Goal: Ask a question: Ask a question

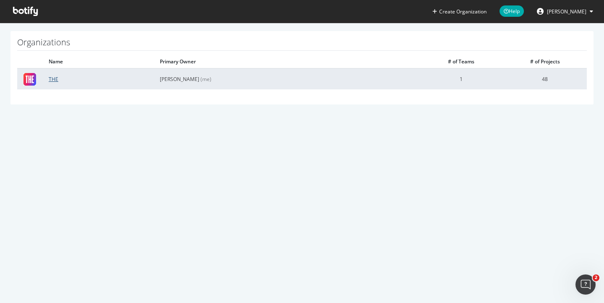
click at [51, 78] on link "THE" at bounding box center [54, 78] width 10 height 7
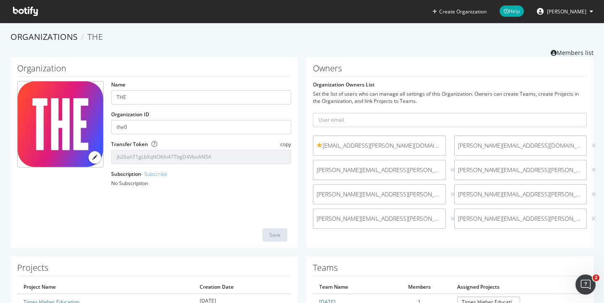
click at [28, 14] on icon at bounding box center [25, 11] width 25 height 9
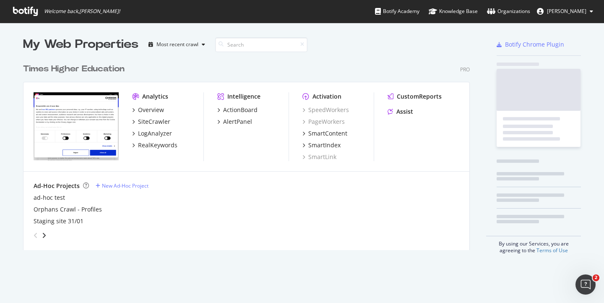
scroll to position [296, 591]
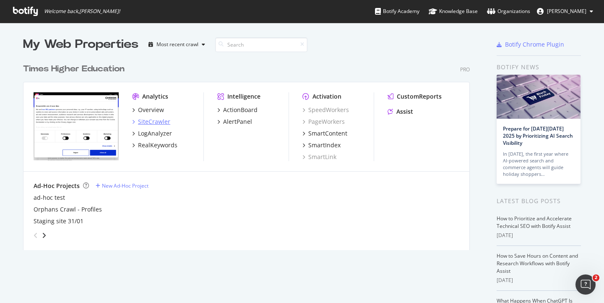
click at [141, 120] on div "SiteCrawler" at bounding box center [154, 121] width 32 height 8
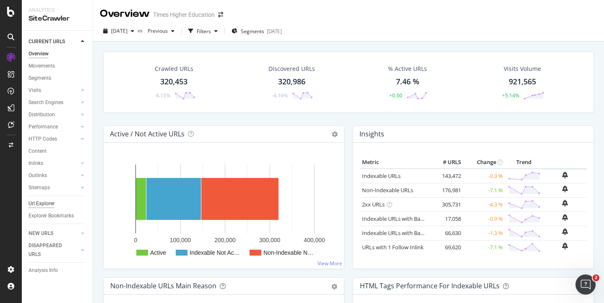
click at [47, 204] on div "Url Explorer" at bounding box center [42, 203] width 26 height 9
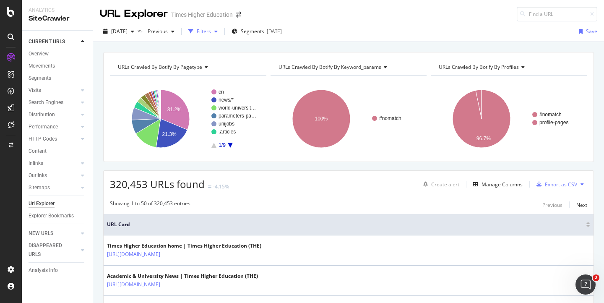
click at [211, 32] on div "Filters" at bounding box center [204, 31] width 14 height 7
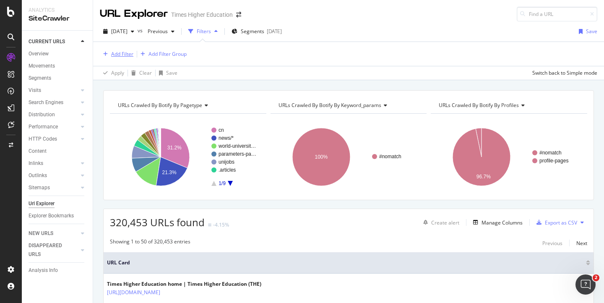
click at [126, 52] on div "Add Filter" at bounding box center [122, 53] width 22 height 7
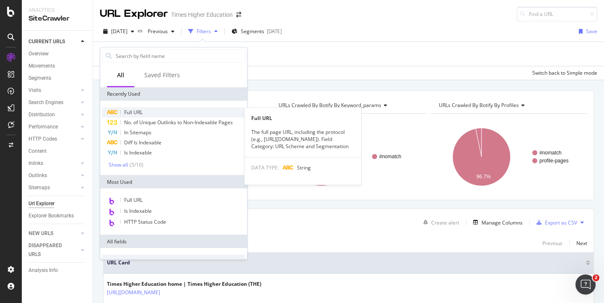
click at [128, 112] on span "Full URL" at bounding box center [133, 112] width 18 height 7
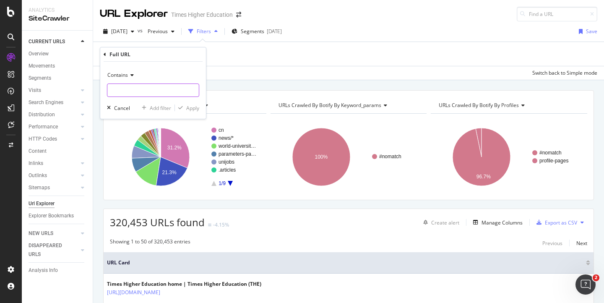
click at [118, 95] on input "text" at bounding box center [152, 89] width 91 height 13
paste input "[URL][DOMAIN_NAME]"
type input "[URL][DOMAIN_NAME]"
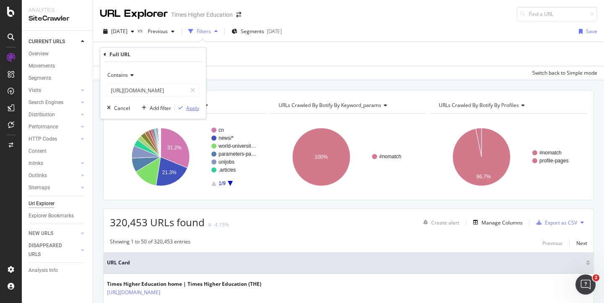
click at [192, 108] on div "Apply" at bounding box center [192, 107] width 13 height 7
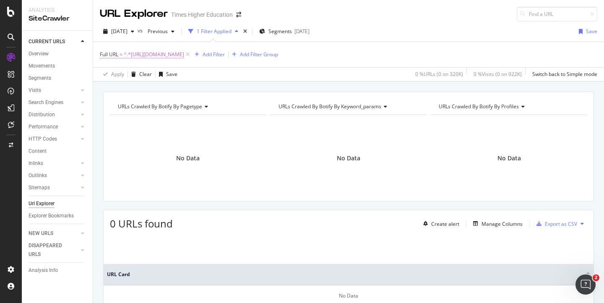
click at [184, 53] on span "^.*[URL][DOMAIN_NAME]" at bounding box center [154, 55] width 60 height 12
click at [184, 56] on span "^.*[URL][DOMAIN_NAME]" at bounding box center [154, 55] width 60 height 12
click at [262, 40] on div "2025 Sep. 26th vs Previous 1 Filter Applied Segments 2025-09-17 Save" at bounding box center [348, 33] width 511 height 17
click at [191, 54] on icon at bounding box center [187, 54] width 7 height 8
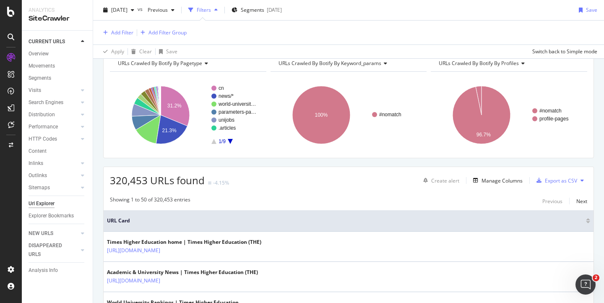
scroll to position [47, 0]
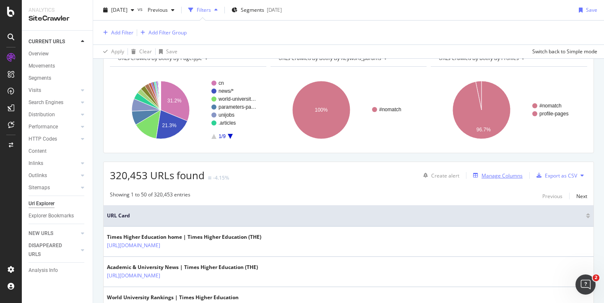
click at [505, 176] on div "Manage Columns" at bounding box center [501, 175] width 41 height 7
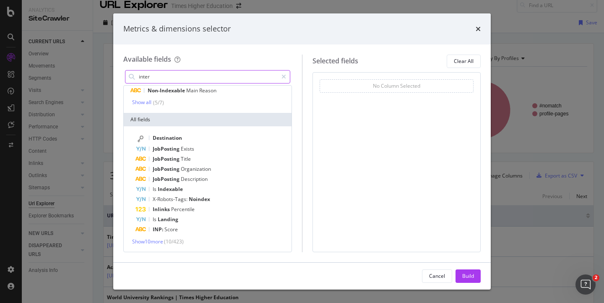
scroll to position [0, 0]
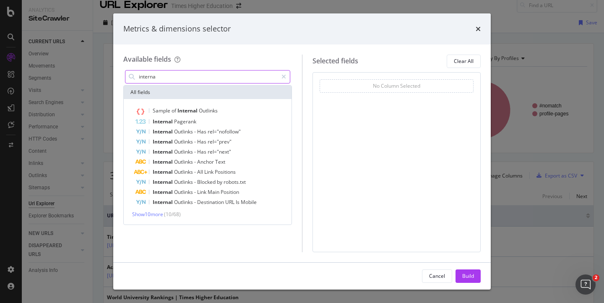
type input "internal"
drag, startPoint x: 174, startPoint y: 77, endPoint x: 122, endPoint y: 75, distance: 51.6
click at [122, 75] on div "Available fields internal All fields Sample of Internal Outlinks Internal Pager…" at bounding box center [301, 153] width 377 height 218
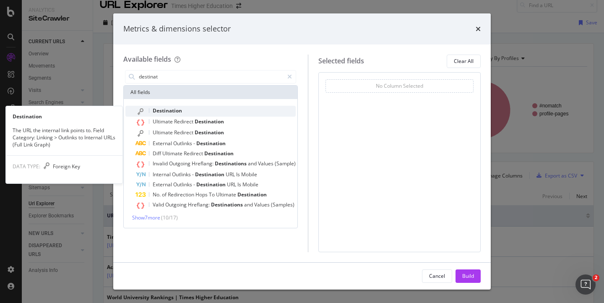
click at [159, 108] on span "Destination" at bounding box center [167, 110] width 29 height 7
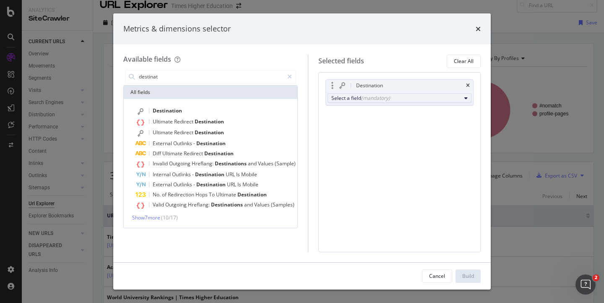
click at [333, 96] on div "Select a field (mandatory)" at bounding box center [396, 97] width 130 height 7
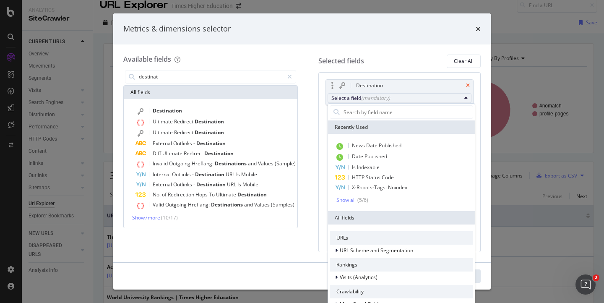
click at [467, 85] on icon "times" at bounding box center [468, 85] width 4 height 5
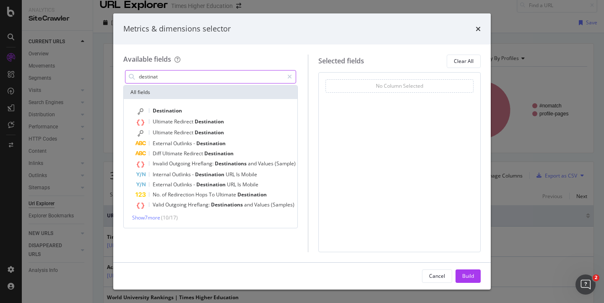
drag, startPoint x: 162, startPoint y: 78, endPoint x: 175, endPoint y: 79, distance: 12.6
click at [175, 79] on input "destinat" at bounding box center [211, 76] width 146 height 13
type input "d"
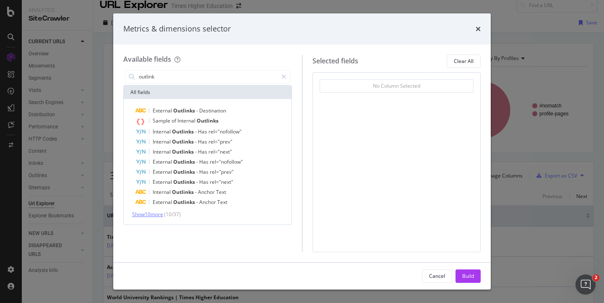
click at [150, 212] on span "Show 10 more" at bounding box center [147, 214] width 31 height 7
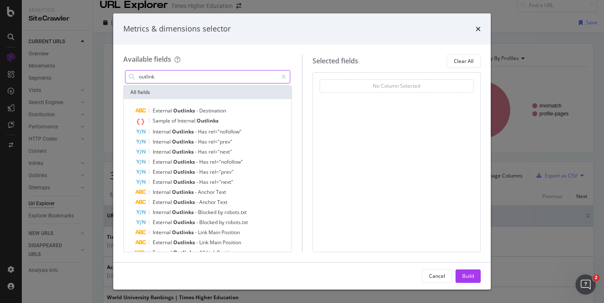
drag, startPoint x: 162, startPoint y: 75, endPoint x: 127, endPoint y: 75, distance: 35.7
click at [127, 75] on div "outlink" at bounding box center [207, 76] width 165 height 13
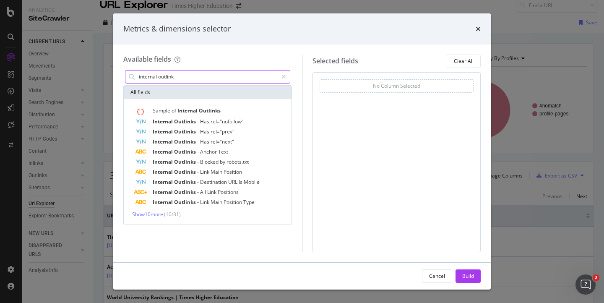
click at [176, 78] on input "internal outlink" at bounding box center [208, 76] width 140 height 13
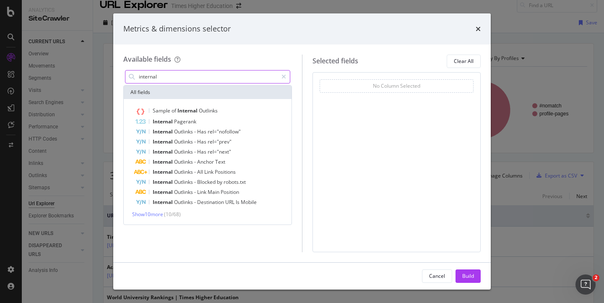
type input "internal"
click at [156, 208] on div "Sample of Internal Outlinks Internal Pagerank Internal Outlinks - Has rel="nofo…" at bounding box center [207, 162] width 164 height 112
click at [156, 211] on span "Show 10 more" at bounding box center [147, 214] width 31 height 7
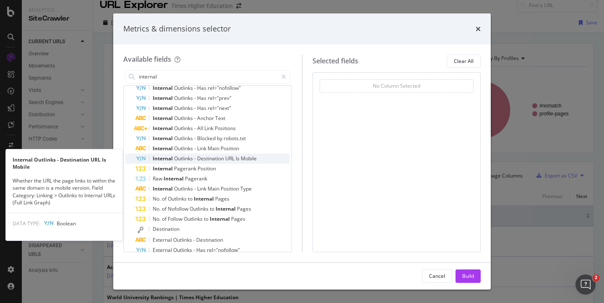
scroll to position [48, 0]
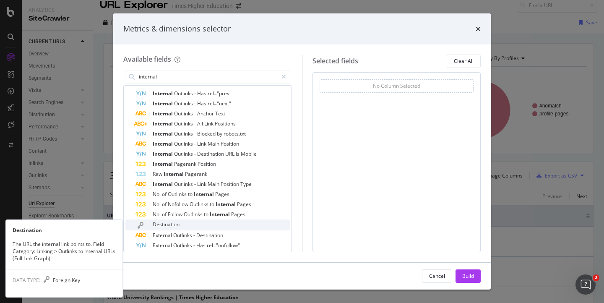
click at [172, 225] on span "Destination" at bounding box center [166, 224] width 27 height 7
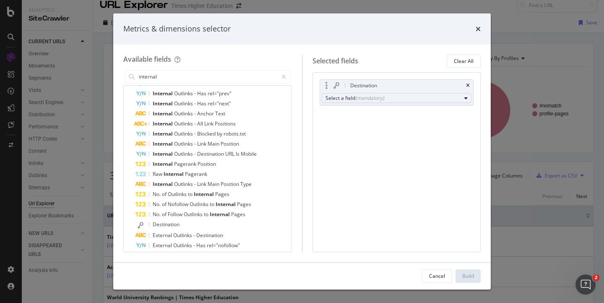
click at [341, 98] on div "Select a field (mandatory)" at bounding box center [393, 97] width 136 height 7
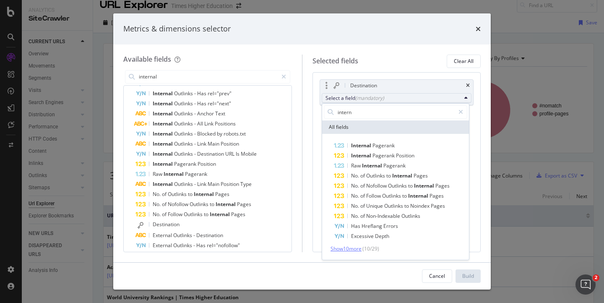
type input "intern"
click at [343, 250] on span "Show 10 more" at bounding box center [345, 248] width 31 height 7
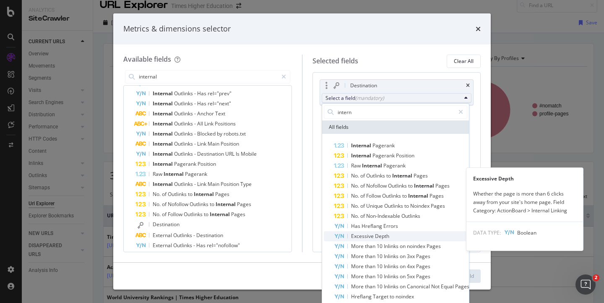
scroll to position [51, 0]
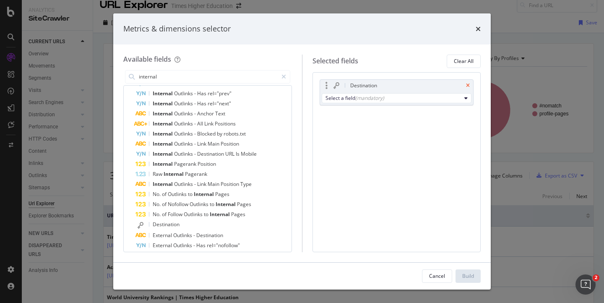
click at [468, 84] on icon "times" at bounding box center [468, 85] width 4 height 5
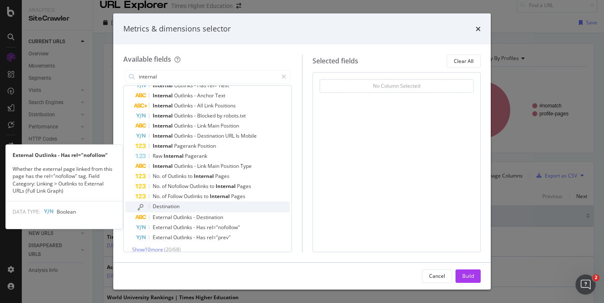
scroll to position [74, 0]
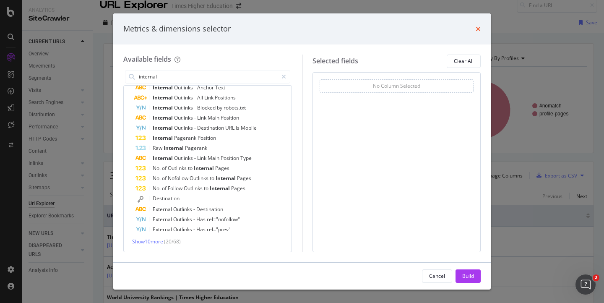
click at [478, 28] on icon "times" at bounding box center [478, 29] width 5 height 7
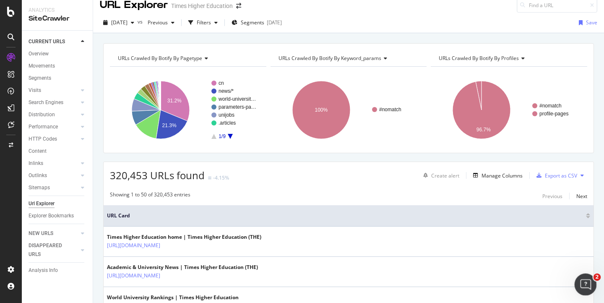
click at [580, 285] on icon "Open Intercom Messenger" at bounding box center [584, 283] width 14 height 14
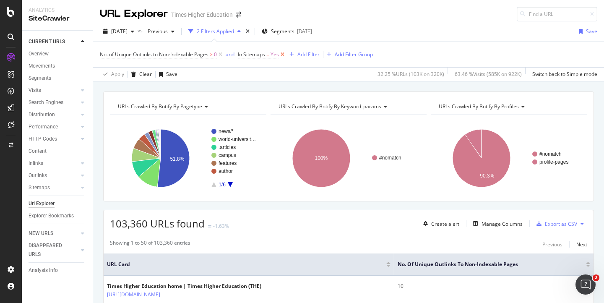
click at [283, 53] on icon at bounding box center [282, 54] width 7 height 8
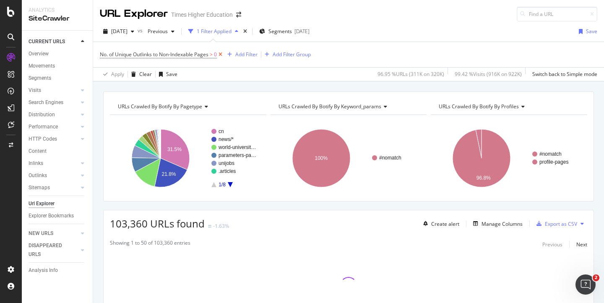
click at [223, 55] on icon at bounding box center [220, 54] width 7 height 8
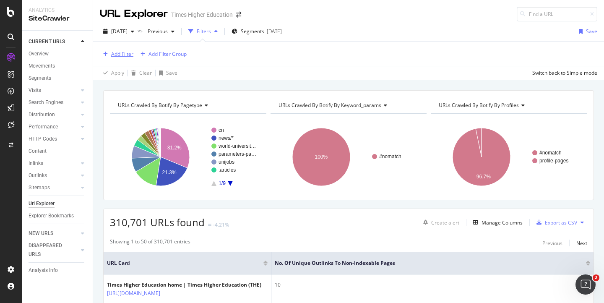
click at [126, 55] on div "Add Filter" at bounding box center [122, 53] width 22 height 7
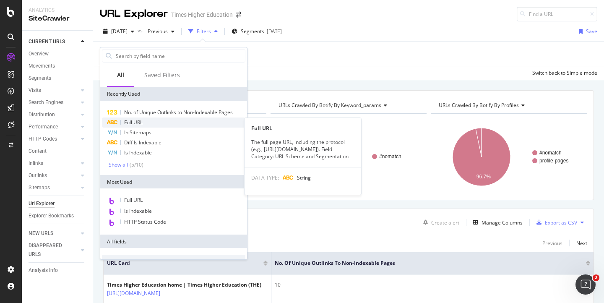
click at [128, 123] on span "Full URL" at bounding box center [133, 122] width 18 height 7
click at [128, 123] on rect "A chart." at bounding box center [187, 156] width 154 height 73
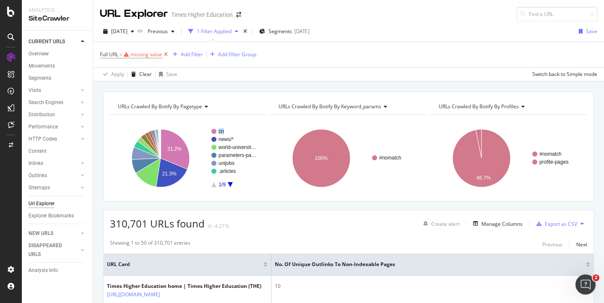
click at [166, 55] on icon at bounding box center [165, 54] width 7 height 8
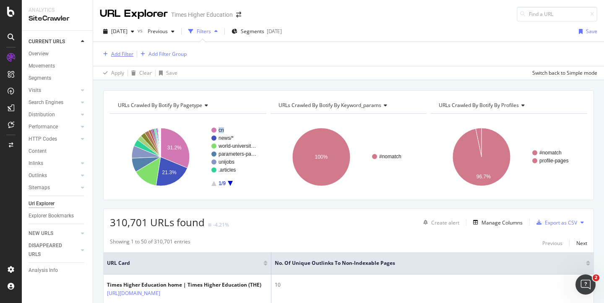
click at [127, 53] on div "Add Filter" at bounding box center [122, 53] width 22 height 7
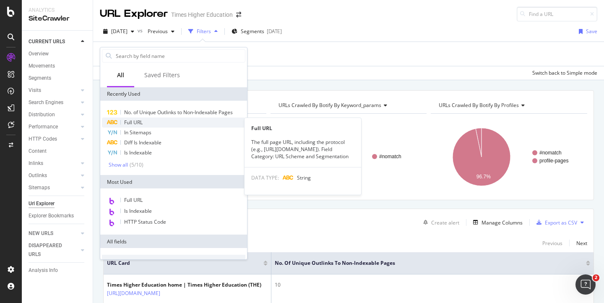
click at [132, 122] on span "Full URL" at bounding box center [133, 122] width 18 height 7
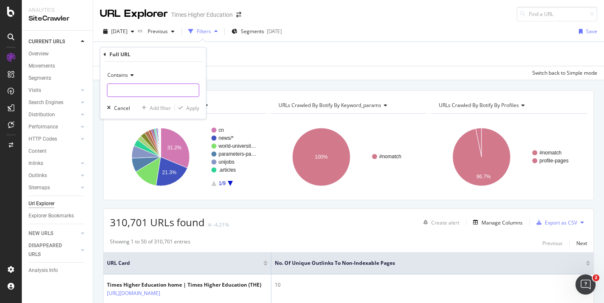
click at [126, 90] on input "text" at bounding box center [152, 89] width 91 height 13
type input "m"
click at [118, 91] on input "text" at bounding box center [152, 89] width 91 height 13
paste input "[URL][DOMAIN_NAME]"
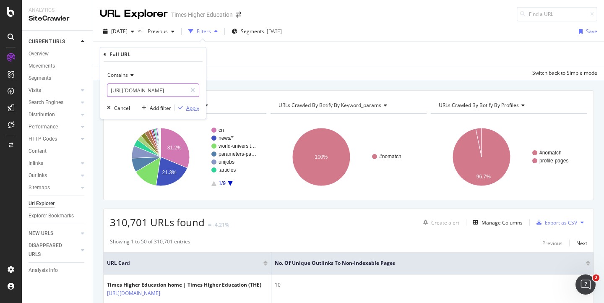
type input "[URL][DOMAIN_NAME]"
click at [194, 105] on div "Apply" at bounding box center [192, 107] width 13 height 7
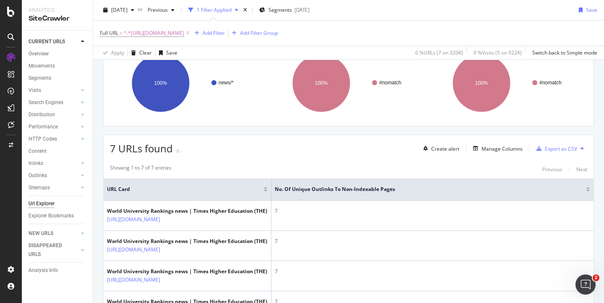
scroll to position [76, 0]
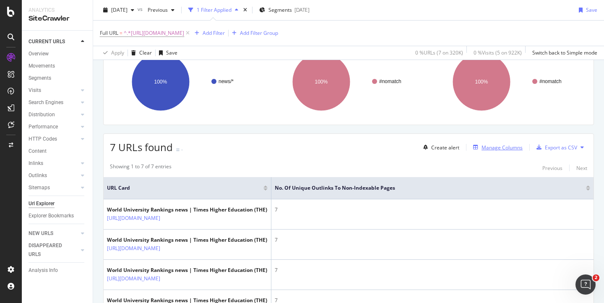
click at [485, 148] on div "Manage Columns" at bounding box center [501, 147] width 41 height 7
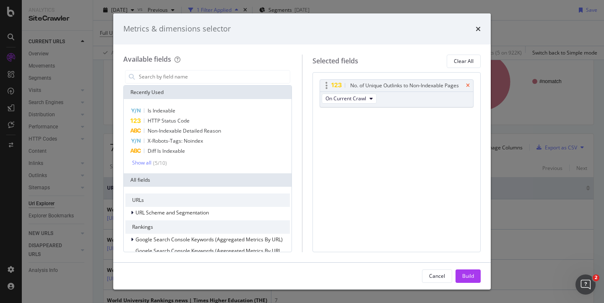
click at [468, 85] on icon "times" at bounding box center [468, 85] width 4 height 5
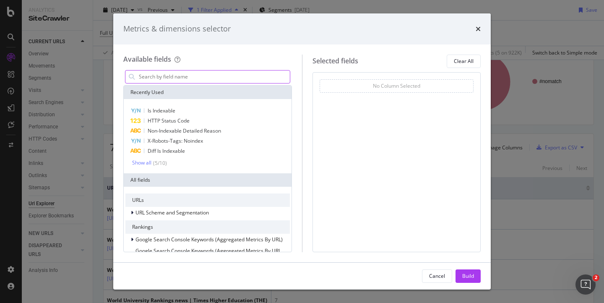
click at [153, 78] on input "modal" at bounding box center [214, 76] width 152 height 13
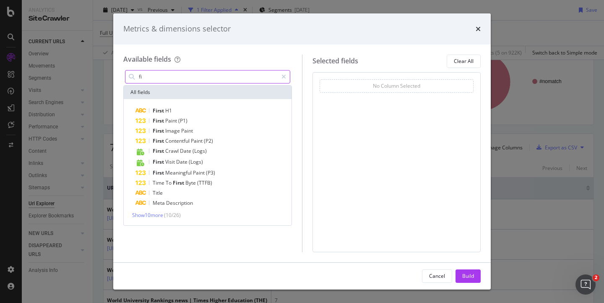
type input "f"
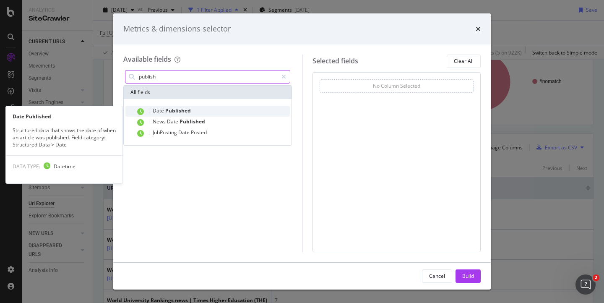
type input "publish"
click at [173, 109] on span "Published" at bounding box center [178, 110] width 26 height 7
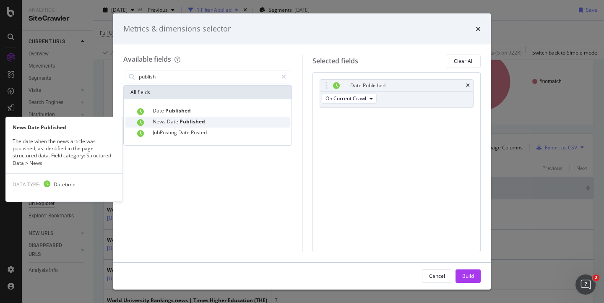
click at [171, 120] on span "Date" at bounding box center [173, 121] width 13 height 7
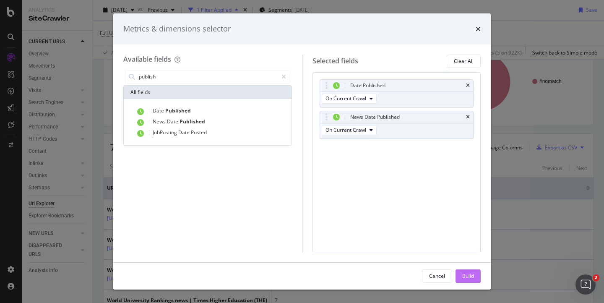
click at [464, 273] on div "Build" at bounding box center [468, 275] width 12 height 7
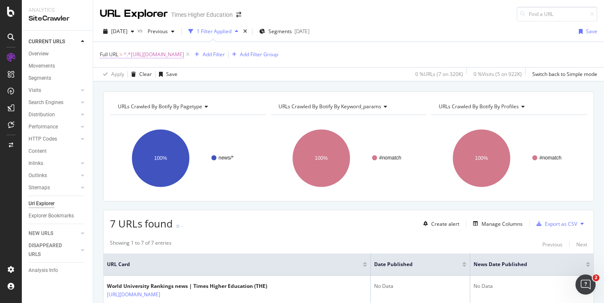
click at [184, 56] on span "^.*[URL][DOMAIN_NAME]" at bounding box center [154, 55] width 60 height 12
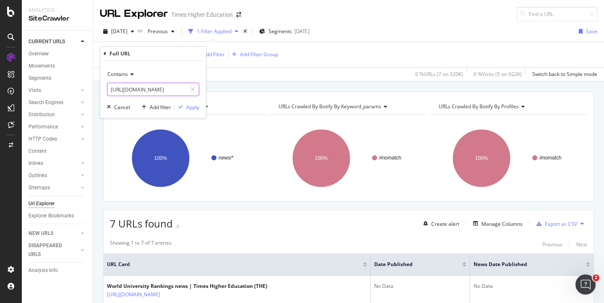
click at [175, 90] on input "[URL][DOMAIN_NAME]" at bounding box center [146, 89] width 79 height 13
drag, startPoint x: 111, startPoint y: 88, endPoint x: 210, endPoint y: 90, distance: 99.0
click at [210, 91] on body "Analytics SiteCrawler CURRENT URLS Overview Movements Segments Visits Analysis …" at bounding box center [302, 151] width 604 height 303
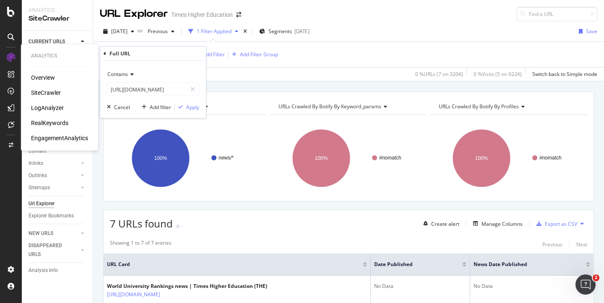
click at [47, 106] on div "LogAnalyzer" at bounding box center [47, 108] width 33 height 8
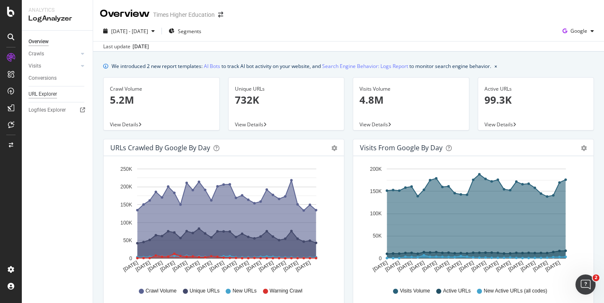
click at [50, 95] on div "URL Explorer" at bounding box center [43, 94] width 29 height 9
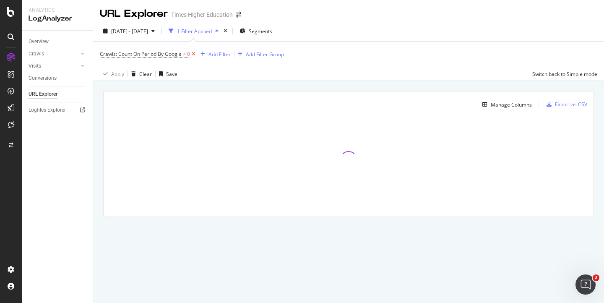
click at [193, 53] on icon at bounding box center [193, 54] width 7 height 8
click at [125, 53] on div "Add Filter" at bounding box center [122, 53] width 22 height 7
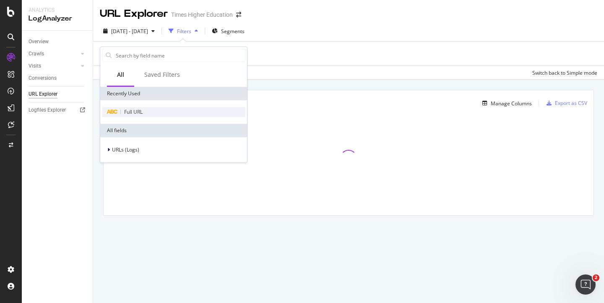
click at [127, 107] on div "Full URL" at bounding box center [173, 112] width 143 height 10
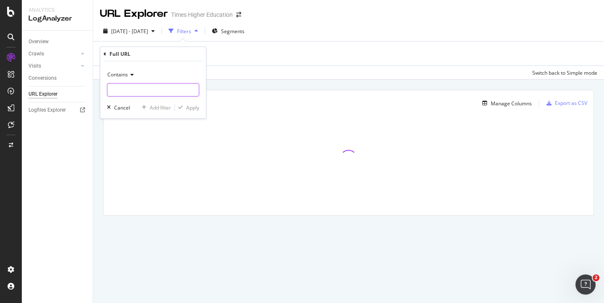
click at [117, 91] on input "text" at bounding box center [152, 89] width 91 height 13
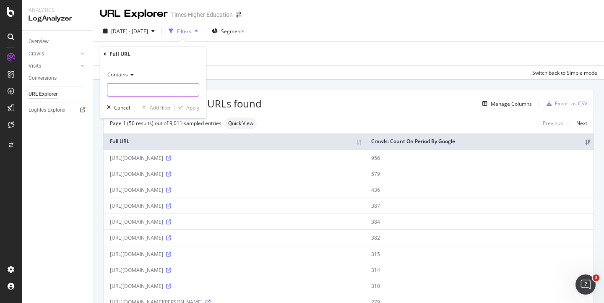
paste input "[URL][DOMAIN_NAME]"
drag, startPoint x: 171, startPoint y: 93, endPoint x: 117, endPoint y: 88, distance: 54.3
click at [117, 88] on input "[URL][DOMAIN_NAME]" at bounding box center [146, 89] width 79 height 13
type input "[URL][DOMAIN_NAME]"
click at [190, 109] on div "Apply" at bounding box center [192, 107] width 13 height 7
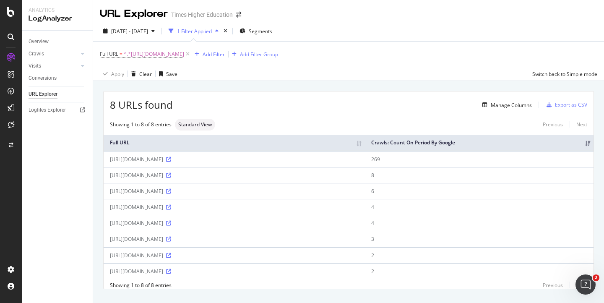
click at [306, 256] on div "[URL][DOMAIN_NAME]" at bounding box center [234, 255] width 249 height 7
click at [174, 55] on span "^.*[URL][DOMAIN_NAME]" at bounding box center [154, 54] width 60 height 12
click at [322, 34] on div "[DATE] - [DATE] 1 Filter Applied Segments" at bounding box center [348, 32] width 511 height 17
click at [191, 55] on icon at bounding box center [187, 54] width 7 height 8
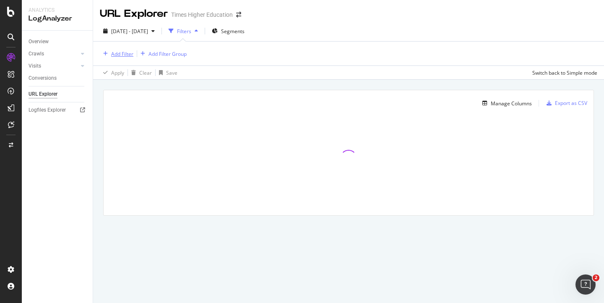
click at [128, 53] on div "Add Filter" at bounding box center [122, 53] width 22 height 7
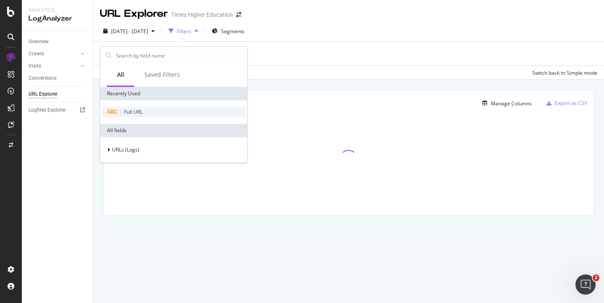
click at [130, 108] on span "Full URL" at bounding box center [133, 111] width 18 height 7
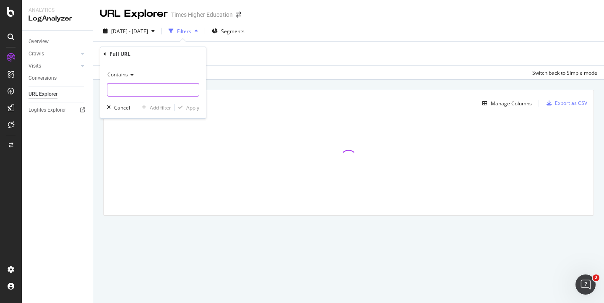
click at [123, 86] on input "text" at bounding box center [152, 89] width 91 height 13
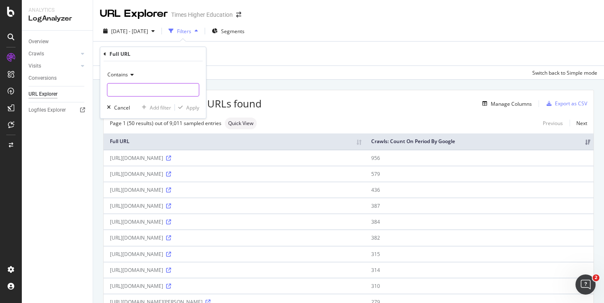
paste input "[URL][DOMAIN_NAME]"
type input "[URL][DOMAIN_NAME]"
drag, startPoint x: 185, startPoint y: 90, endPoint x: 140, endPoint y: 90, distance: 44.9
click at [140, 90] on input "[URL][DOMAIN_NAME]" at bounding box center [146, 89] width 79 height 13
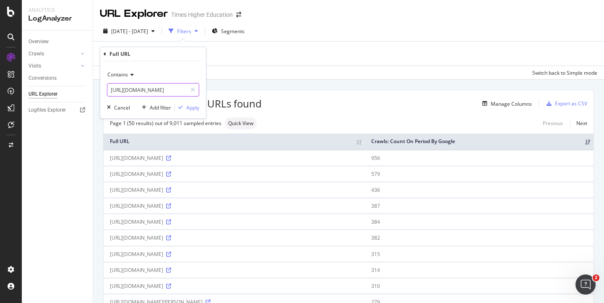
click at [140, 90] on input "[URL][DOMAIN_NAME]" at bounding box center [146, 89] width 79 height 13
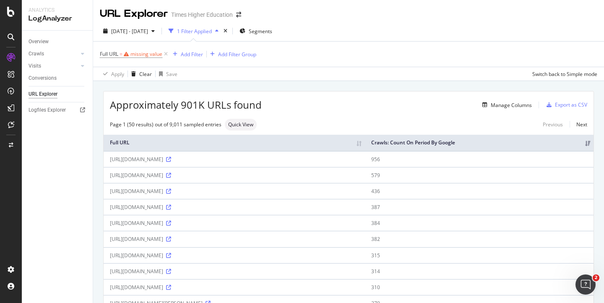
click at [303, 49] on div "Full URL = missing value Add Filter Add Filter Group" at bounding box center [348, 54] width 497 height 25
click at [166, 55] on icon at bounding box center [165, 54] width 7 height 8
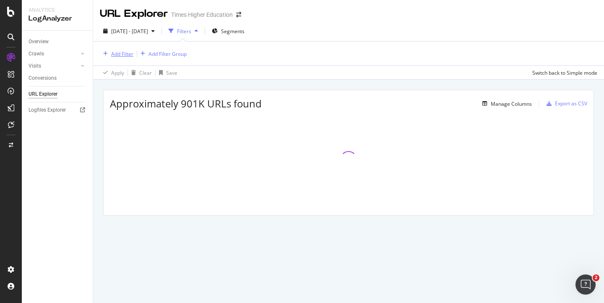
click at [127, 53] on div "Add Filter" at bounding box center [122, 53] width 22 height 7
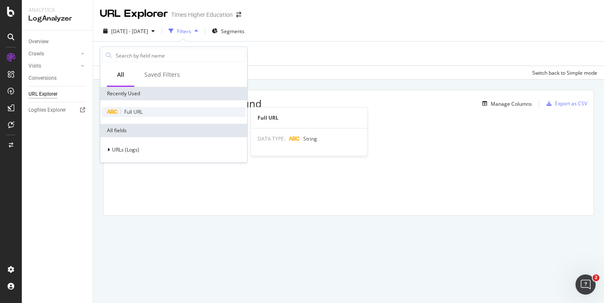
click at [126, 113] on span "Full URL" at bounding box center [133, 111] width 18 height 7
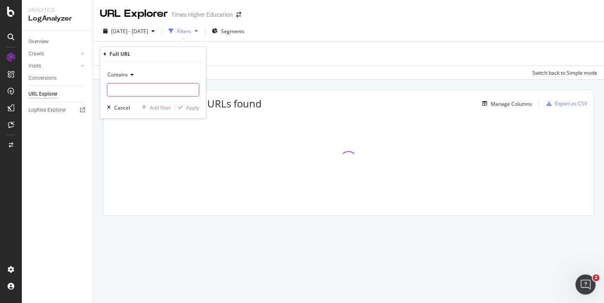
click at [118, 89] on input "text" at bounding box center [152, 89] width 91 height 13
paste input "[URL][DOMAIN_NAME]"
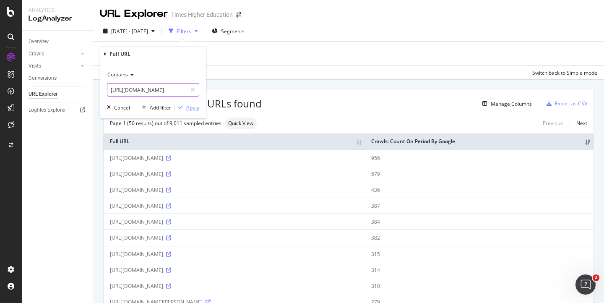
type input "[URL][DOMAIN_NAME]"
click at [192, 111] on div "Apply" at bounding box center [192, 107] width 13 height 7
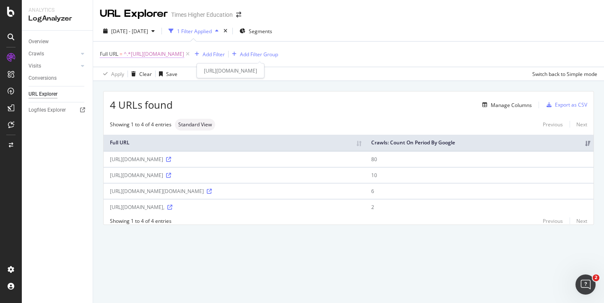
click at [184, 55] on span "^.*[URL][DOMAIN_NAME]" at bounding box center [154, 54] width 60 height 12
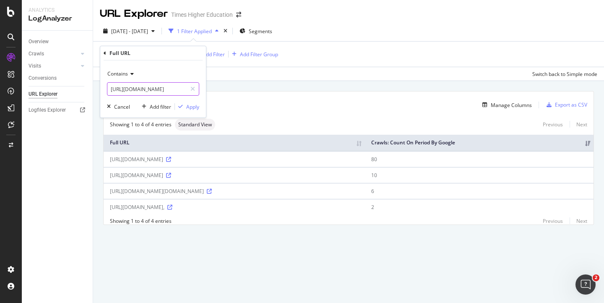
click at [172, 89] on input "[URL][DOMAIN_NAME]" at bounding box center [146, 88] width 79 height 13
click at [163, 89] on input "[URL][DOMAIN_NAME]" at bounding box center [146, 88] width 79 height 13
drag, startPoint x: 127, startPoint y: 88, endPoint x: 187, endPoint y: 89, distance: 60.4
click at [187, 90] on div "[URL][DOMAIN_NAME]" at bounding box center [153, 88] width 92 height 13
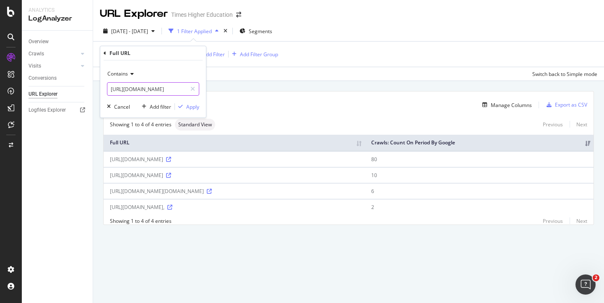
click at [173, 89] on input "[URL][DOMAIN_NAME]" at bounding box center [146, 88] width 79 height 13
drag, startPoint x: 184, startPoint y: 88, endPoint x: 131, endPoint y: 88, distance: 52.4
click at [131, 88] on input "[URL][DOMAIN_NAME]" at bounding box center [146, 88] width 79 height 13
type input "[URL][DOMAIN_NAME]"
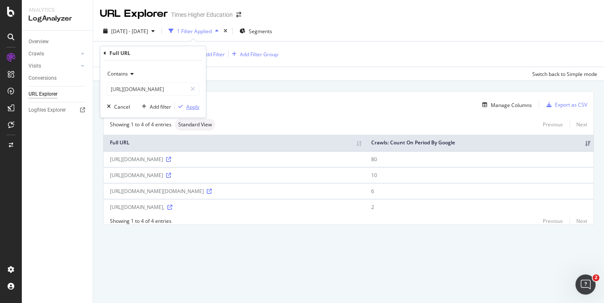
scroll to position [0, 0]
click at [192, 107] on div "Apply" at bounding box center [192, 106] width 13 height 7
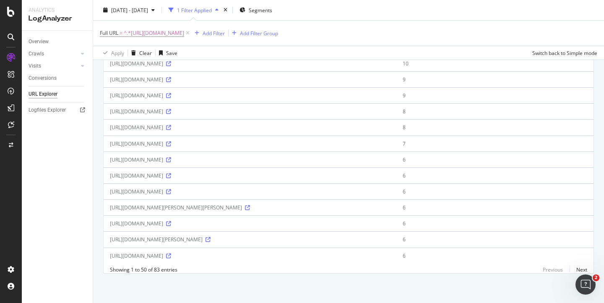
scroll to position [693, 0]
click at [171, 178] on icon at bounding box center [168, 175] width 5 height 5
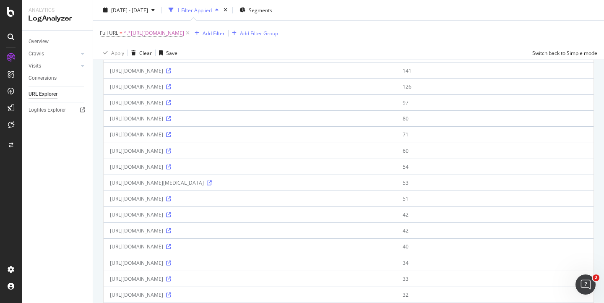
scroll to position [0, 0]
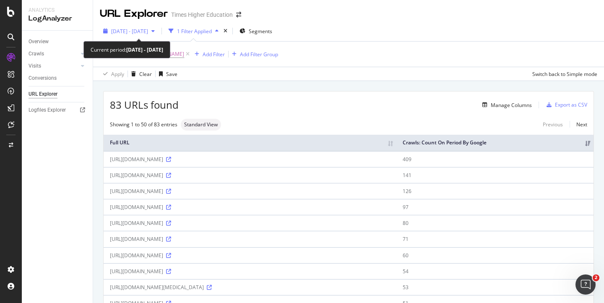
click at [148, 30] on span "[DATE] - [DATE]" at bounding box center [129, 31] width 37 height 7
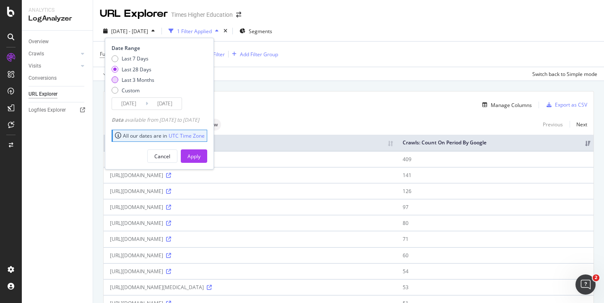
click at [114, 80] on div "Last 3 Months" at bounding box center [115, 79] width 7 height 7
type input "[DATE]"
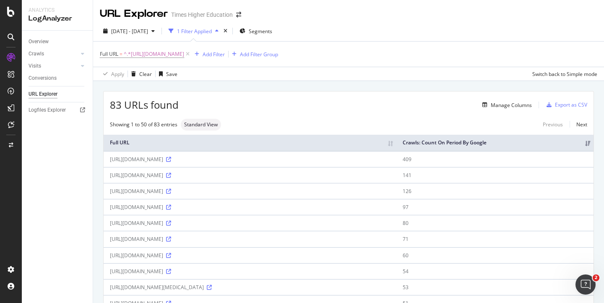
click at [259, 109] on div "Manage Columns" at bounding box center [355, 105] width 353 height 10
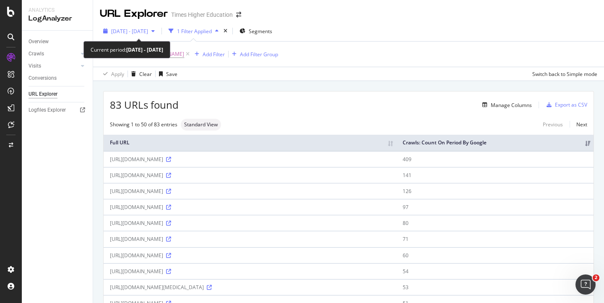
click at [130, 33] on span "[DATE] - [DATE]" at bounding box center [129, 31] width 37 height 7
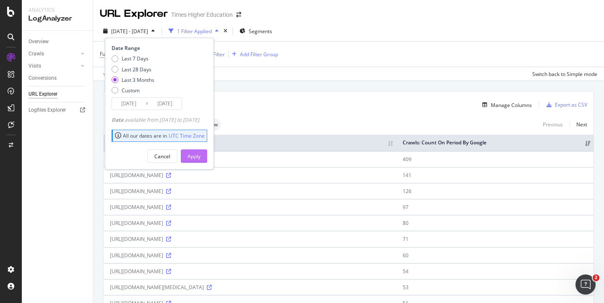
click at [200, 154] on div "Apply" at bounding box center [193, 156] width 13 height 7
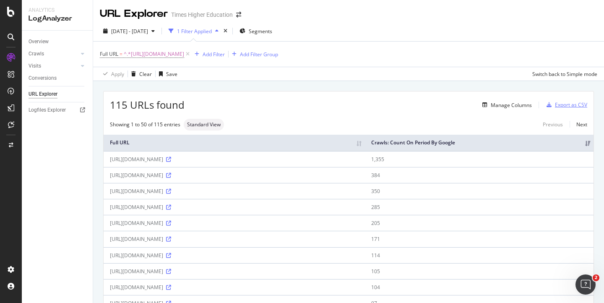
click at [561, 106] on div "Export as CSV" at bounding box center [571, 104] width 32 height 7
click at [558, 106] on div "Export as CSV" at bounding box center [571, 104] width 32 height 7
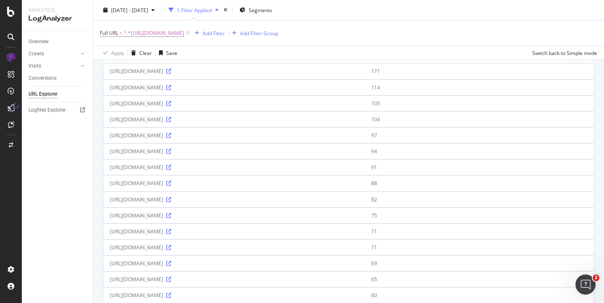
scroll to position [367, 0]
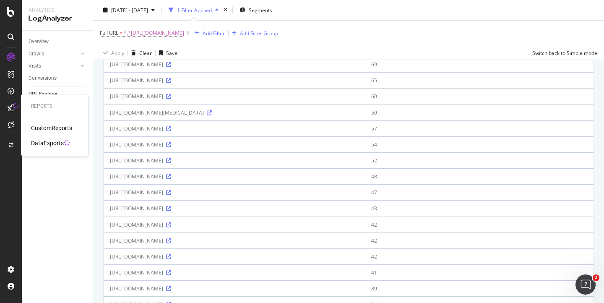
click at [42, 143] on div "DataExports" at bounding box center [47, 143] width 33 height 8
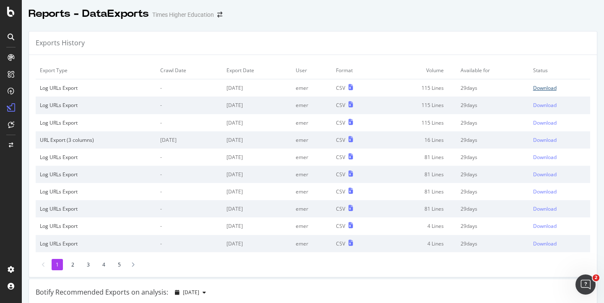
click at [533, 88] on div "Download" at bounding box center [544, 87] width 23 height 7
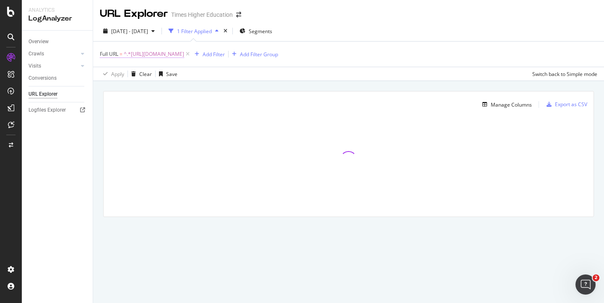
click at [184, 53] on span "^.*[URL][DOMAIN_NAME]" at bounding box center [154, 54] width 60 height 12
click at [191, 54] on icon at bounding box center [187, 54] width 7 height 8
click at [131, 52] on div "Add Filter" at bounding box center [122, 53] width 22 height 7
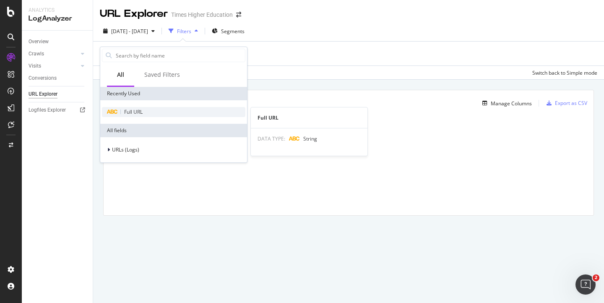
click at [130, 108] on span "Full URL" at bounding box center [133, 111] width 18 height 7
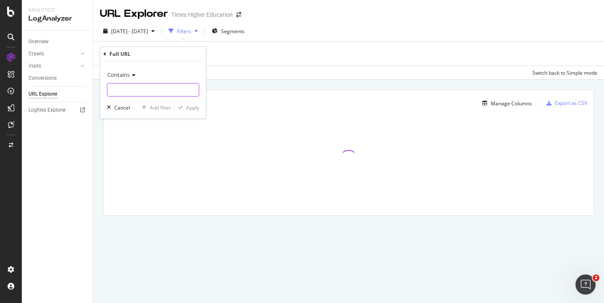
click at [113, 93] on input "text" at bounding box center [152, 89] width 91 height 13
paste input "[URL][DOMAIN_NAME]"
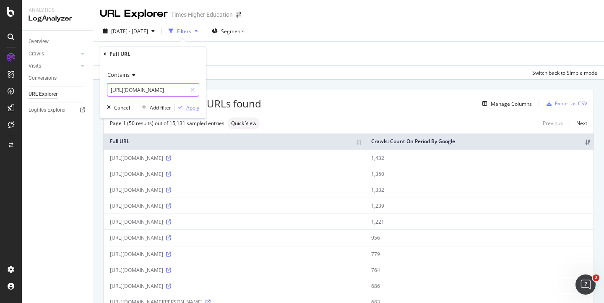
type input "[URL][DOMAIN_NAME]"
click at [194, 108] on div "Apply" at bounding box center [192, 107] width 13 height 7
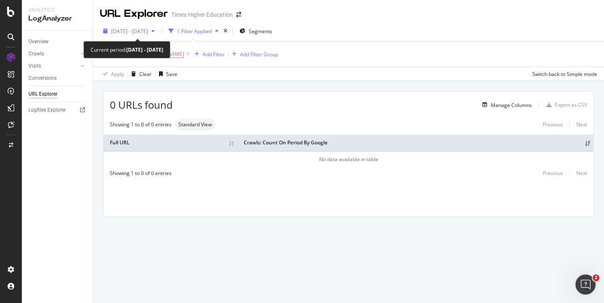
click at [143, 31] on span "[DATE] - [DATE]" at bounding box center [129, 31] width 37 height 7
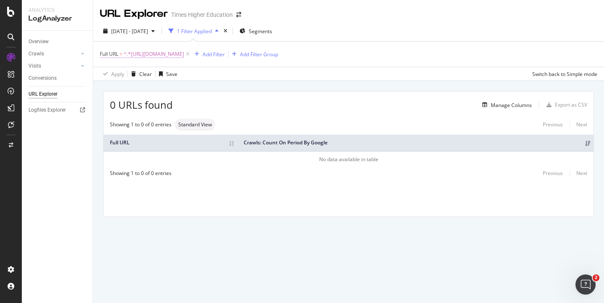
click at [184, 56] on span "^.*[URL][DOMAIN_NAME]" at bounding box center [154, 54] width 60 height 12
drag, startPoint x: 111, startPoint y: 88, endPoint x: 240, endPoint y: 96, distance: 129.0
click at [239, 96] on body "Analytics LogAnalyzer Overview Crawls Daily Distribution Segments Distribution …" at bounding box center [302, 151] width 604 height 303
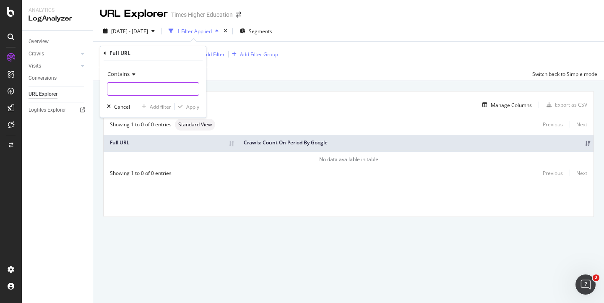
paste input "[URL][DOMAIN_NAME]"
type input "[URL][DOMAIN_NAME]"
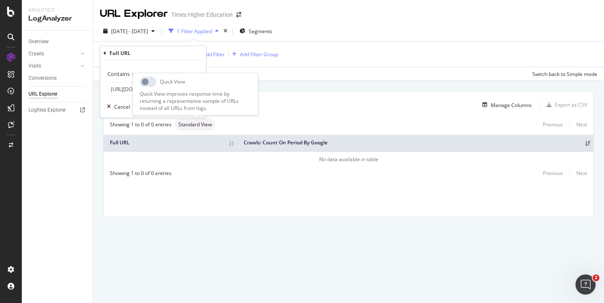
click at [200, 113] on div "Quick View Quick View improves response time by returning a representative samp…" at bounding box center [196, 94] width 126 height 42
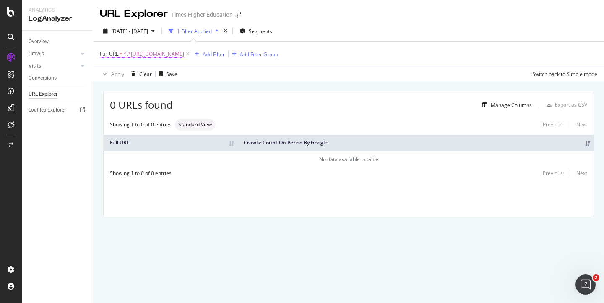
click at [184, 54] on span "^.*[URL][DOMAIN_NAME]" at bounding box center [154, 54] width 60 height 12
drag, startPoint x: 112, startPoint y: 89, endPoint x: 223, endPoint y: 94, distance: 111.6
click at [223, 94] on body "Analytics LogAnalyzer Overview Crawls Daily Distribution Segments Distribution …" at bounding box center [302, 151] width 604 height 303
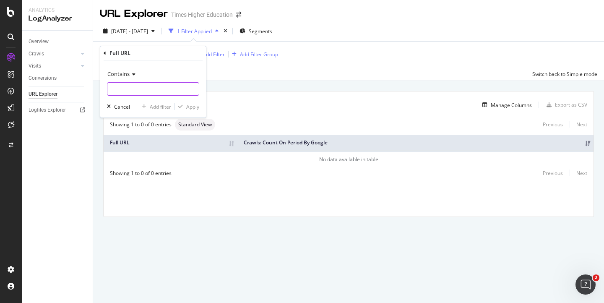
paste input "[URL][DOMAIN_NAME]"
type input "[URL][DOMAIN_NAME]"
click at [247, 66] on div "Full URL = ^.*[URL][DOMAIN_NAME] Add Filter Add Filter Group" at bounding box center [348, 54] width 497 height 25
click at [184, 55] on span "^.*[URL][DOMAIN_NAME]" at bounding box center [154, 54] width 60 height 12
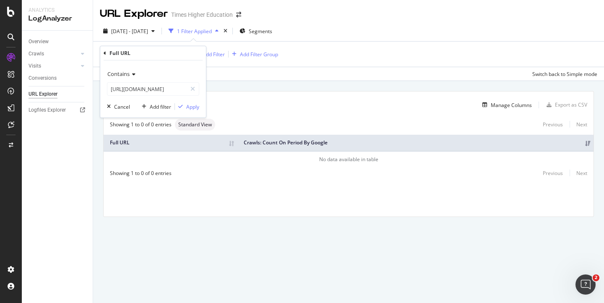
click at [191, 55] on icon at bounding box center [187, 54] width 7 height 8
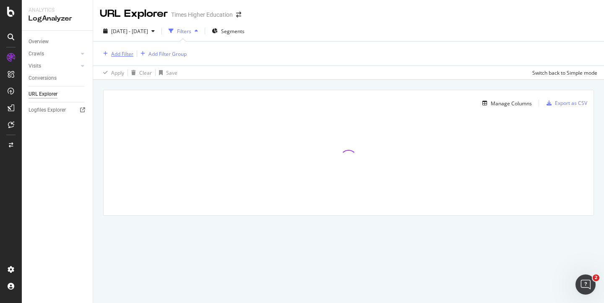
click at [122, 55] on div "Add Filter" at bounding box center [122, 53] width 22 height 7
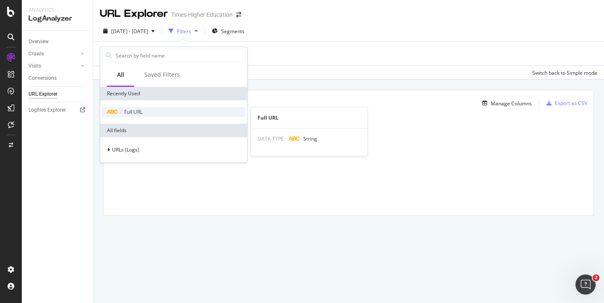
click at [126, 110] on span "Full URL" at bounding box center [133, 111] width 18 height 7
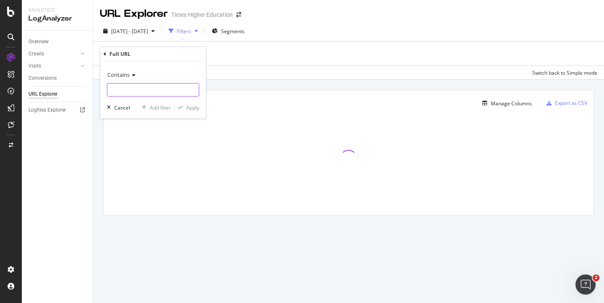
click at [127, 86] on input "text" at bounding box center [152, 89] width 91 height 13
paste input "[URL][DOMAIN_NAME]"
type input "[URL][DOMAIN_NAME]"
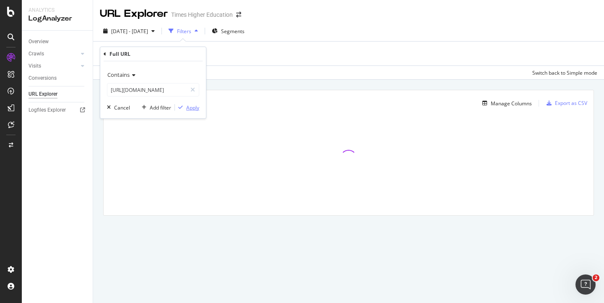
click at [194, 111] on button "Apply" at bounding box center [187, 107] width 24 height 8
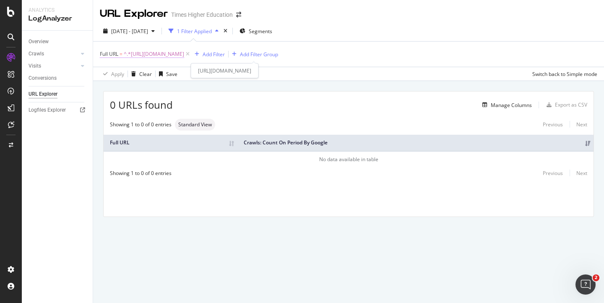
click at [160, 55] on span "^.*[URL][DOMAIN_NAME]" at bounding box center [154, 54] width 60 height 12
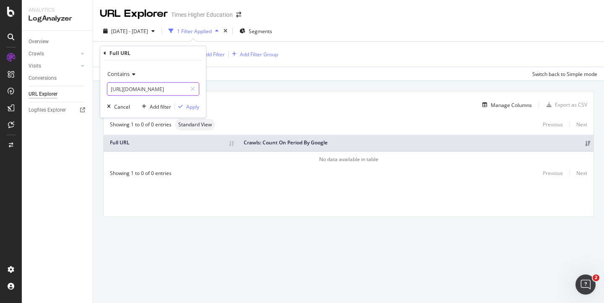
scroll to position [0, 190]
drag, startPoint x: 111, startPoint y: 91, endPoint x: 234, endPoint y: 94, distance: 123.7
click at [234, 94] on body "Analytics LogAnalyzer Overview Crawls Daily Distribution Segments Distribution …" at bounding box center [302, 151] width 604 height 303
click at [79, 11] on div "Analytics" at bounding box center [57, 10] width 57 height 7
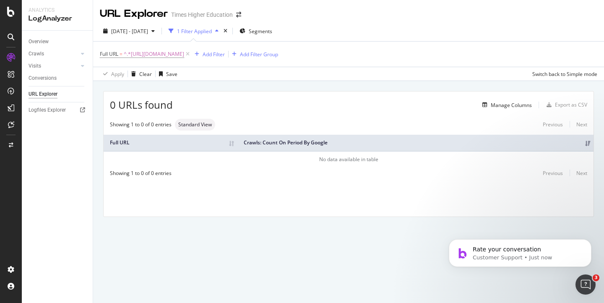
scroll to position [0, 0]
click at [44, 93] on div "SiteCrawler" at bounding box center [46, 92] width 30 height 8
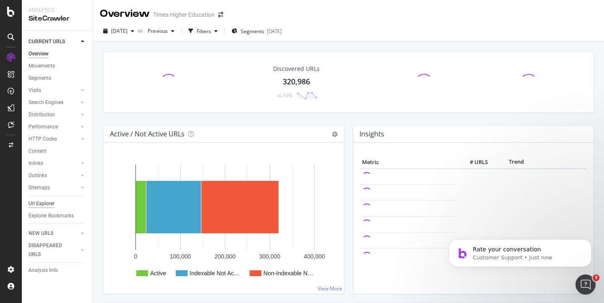
click at [44, 204] on div "Url Explorer" at bounding box center [42, 203] width 26 height 9
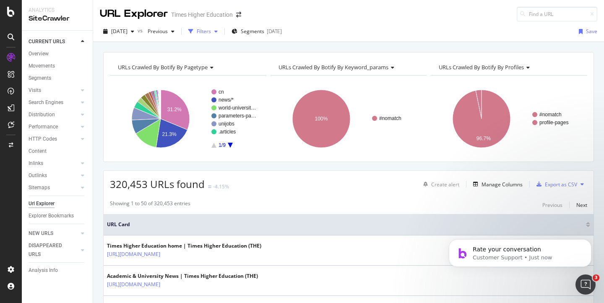
click at [211, 31] on div "Filters" at bounding box center [204, 31] width 14 height 7
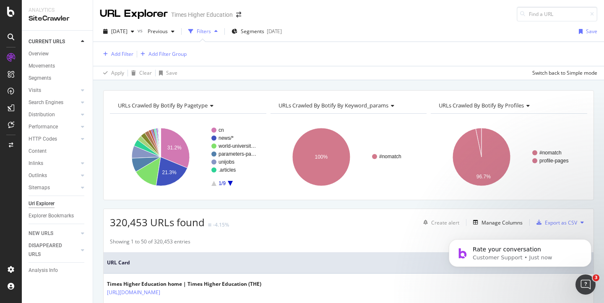
click at [118, 47] on div "Add Filter Add Filter Group" at bounding box center [348, 54] width 497 height 24
click at [118, 52] on div "Add Filter" at bounding box center [122, 53] width 22 height 7
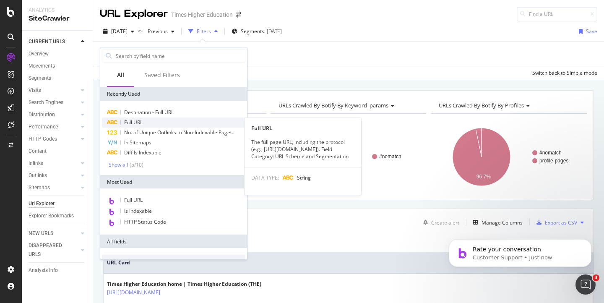
click at [131, 121] on span "Full URL" at bounding box center [133, 122] width 18 height 7
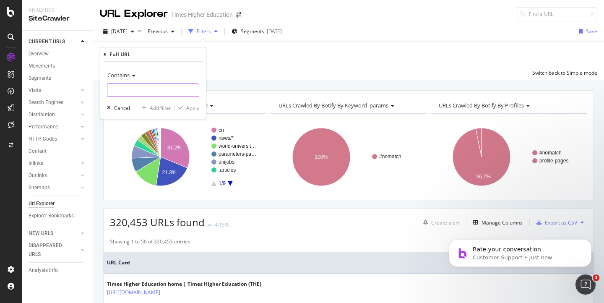
click at [119, 91] on input "text" at bounding box center [152, 89] width 91 height 13
paste input "[URL][DOMAIN_NAME]"
type input "[URL][DOMAIN_NAME]"
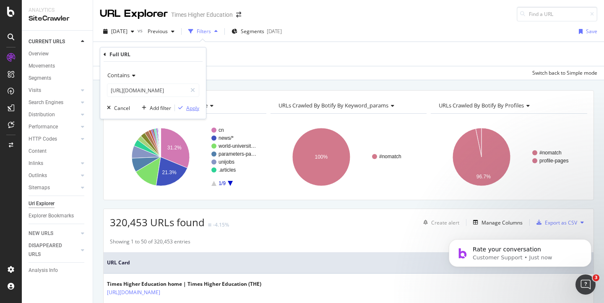
click at [193, 109] on div "Apply" at bounding box center [192, 107] width 13 height 7
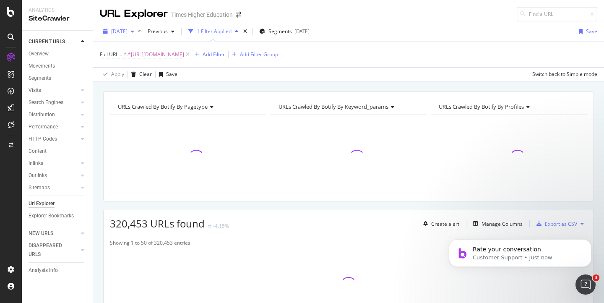
click at [127, 28] on span "[DATE]" at bounding box center [119, 31] width 16 height 7
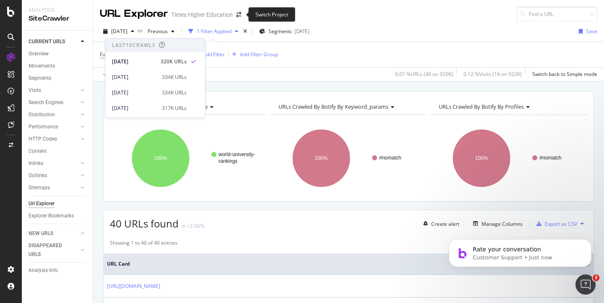
click at [267, 13] on div "Switch Project" at bounding box center [271, 14] width 47 height 15
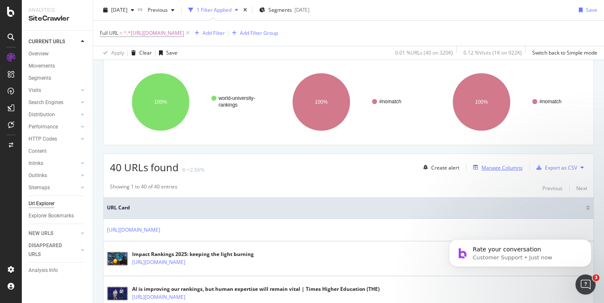
scroll to position [57, 0]
click at [490, 168] on div "Manage Columns" at bounding box center [501, 167] width 41 height 7
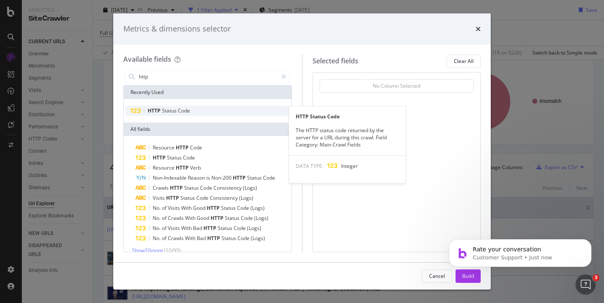
type input "http"
click at [172, 110] on span "Status" at bounding box center [170, 110] width 16 height 7
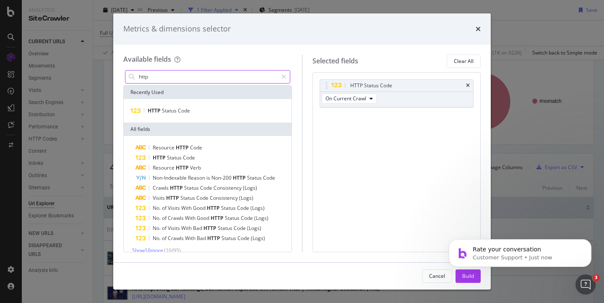
click at [160, 78] on input "http" at bounding box center [208, 76] width 140 height 13
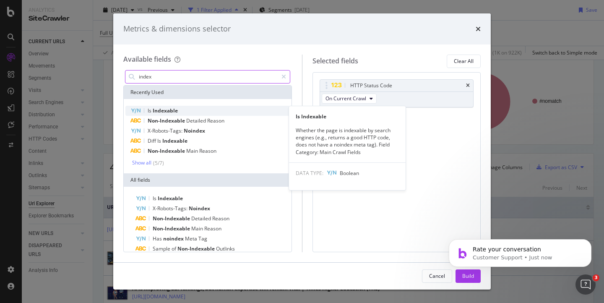
type input "index"
click at [172, 112] on span "Indexable" at bounding box center [165, 110] width 25 height 7
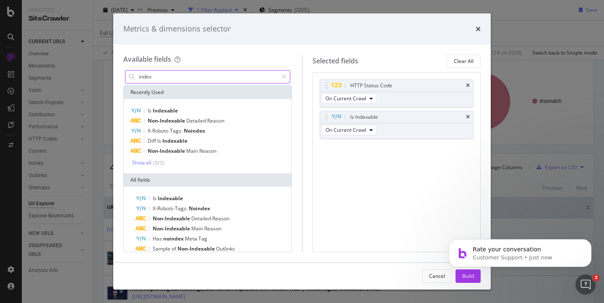
click at [165, 78] on input "index" at bounding box center [208, 76] width 140 height 13
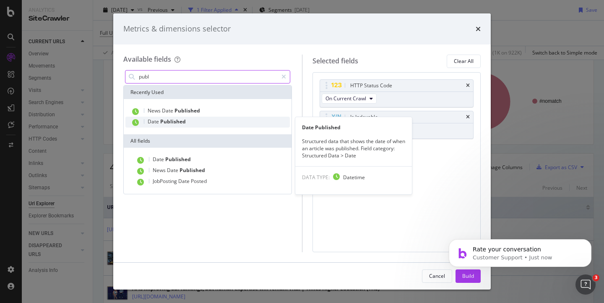
type input "publ"
click at [170, 122] on span "Published" at bounding box center [173, 121] width 26 height 7
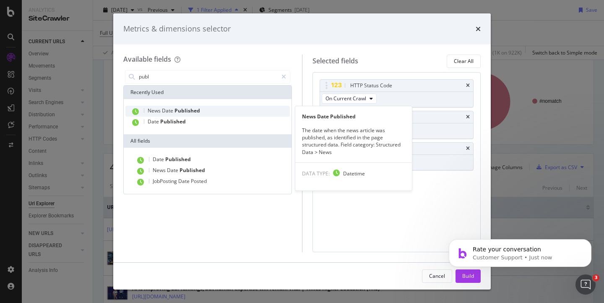
click at [174, 112] on span "Published" at bounding box center [187, 110] width 26 height 7
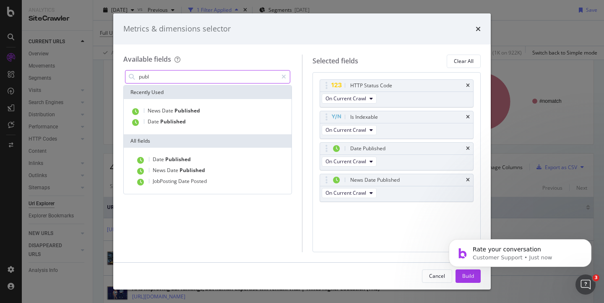
click at [460, 276] on body "Rate your conversation Customer Support • Just now" at bounding box center [519, 251] width 161 height 52
click at [468, 278] on html "Rate your conversation Customer Support • Just now" at bounding box center [520, 250] width 168 height 59
click at [463, 277] on html "Rate your conversation Customer Support • Just now" at bounding box center [520, 250] width 168 height 59
click at [419, 254] on div "Available fields publ Recently Used News Date Published Date Published All fiel…" at bounding box center [301, 153] width 377 height 218
click at [457, 274] on body "Rate your conversation Customer Support • 1m ago" at bounding box center [519, 251] width 161 height 52
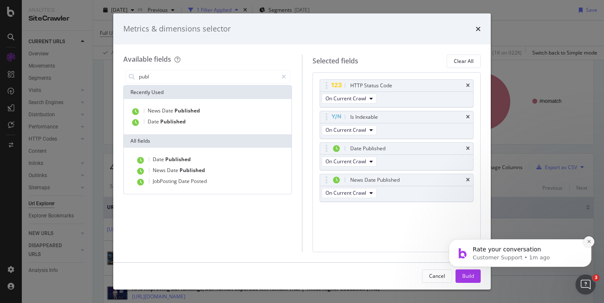
click at [588, 242] on icon "Dismiss notification" at bounding box center [589, 241] width 5 height 5
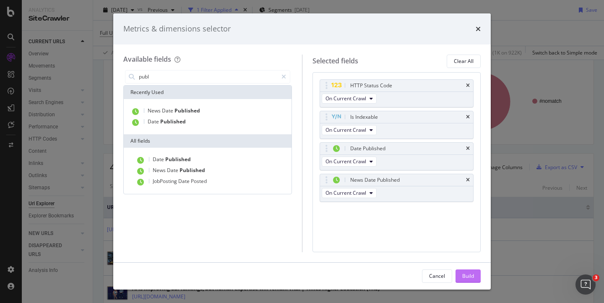
click at [472, 276] on div "Build" at bounding box center [468, 275] width 12 height 7
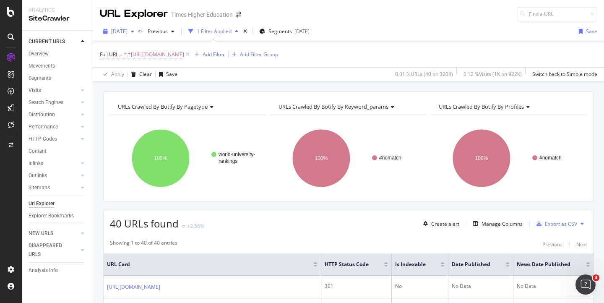
click at [127, 32] on span "[DATE]" at bounding box center [119, 31] width 16 height 7
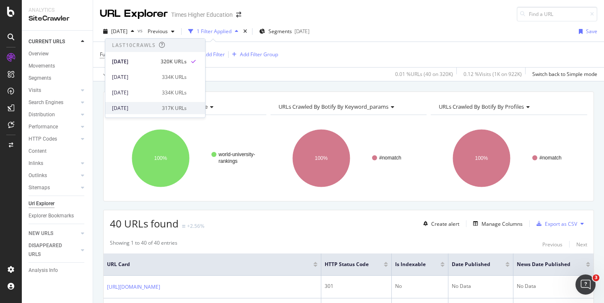
click at [140, 107] on div "[DATE]" at bounding box center [134, 108] width 45 height 8
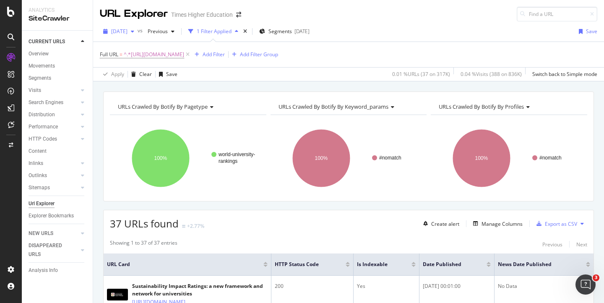
click at [125, 32] on span "[DATE]" at bounding box center [119, 31] width 16 height 7
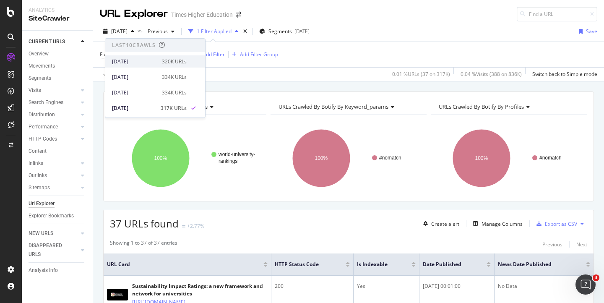
click at [138, 62] on div "[DATE]" at bounding box center [134, 62] width 45 height 8
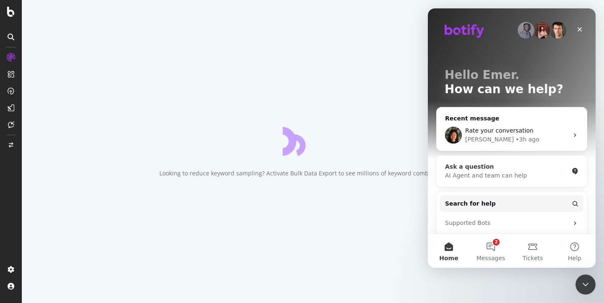
click at [505, 175] on div "AI Agent and team can help" at bounding box center [506, 175] width 123 height 9
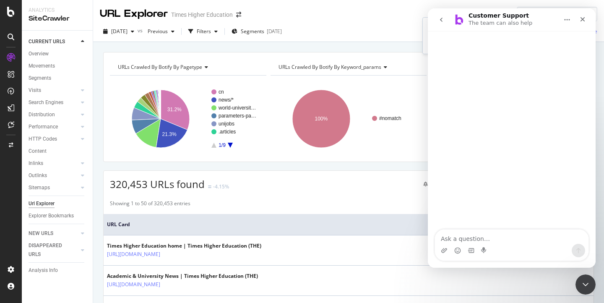
type input "How to"
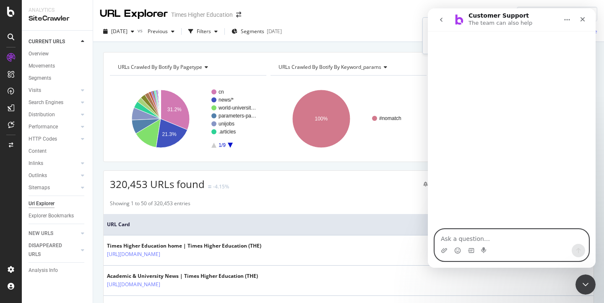
click at [449, 239] on textarea "Ask a question…" at bounding box center [511, 236] width 153 height 14
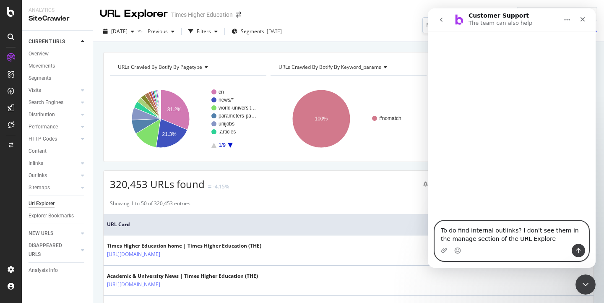
type textarea "To do find internal outlinks? I don't see them in the manage section of the URL…"
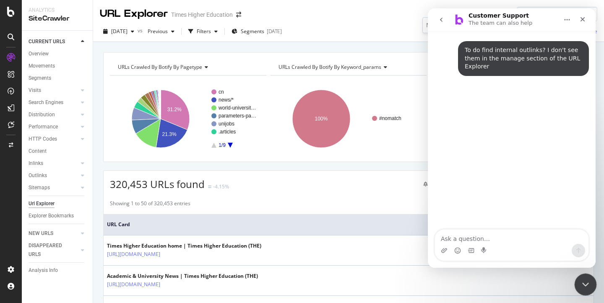
click at [583, 280] on icon "Close Intercom Messenger" at bounding box center [584, 283] width 10 height 10
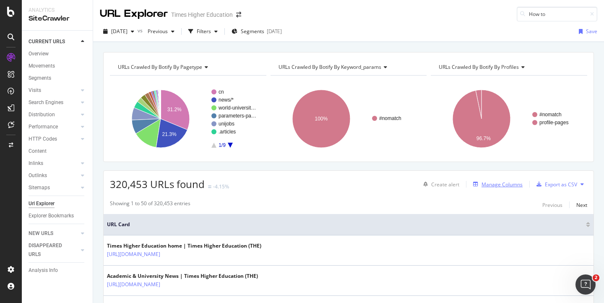
click at [496, 185] on div "Manage Columns" at bounding box center [501, 184] width 41 height 7
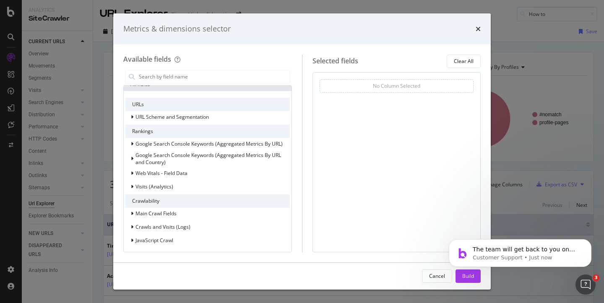
scroll to position [71, 0]
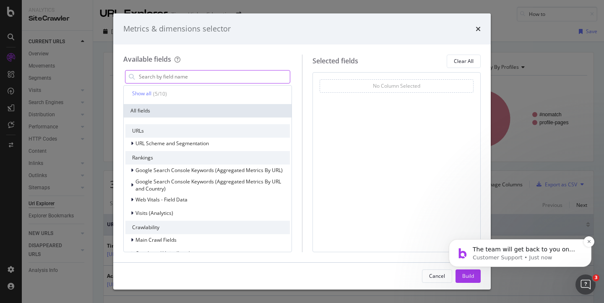
click at [487, 249] on span "The team will get back to you on this. Our usual reply time is under 3 hours. Y…" at bounding box center [526, 266] width 106 height 40
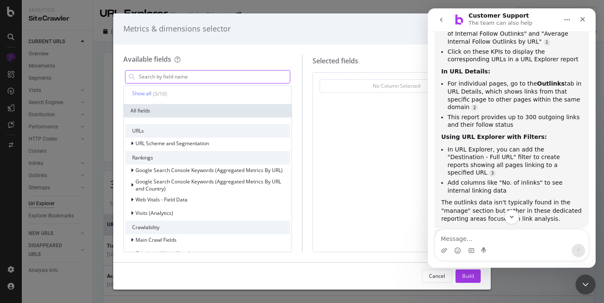
scroll to position [199, 0]
click at [455, 238] on textarea "Message…" at bounding box center [511, 236] width 153 height 14
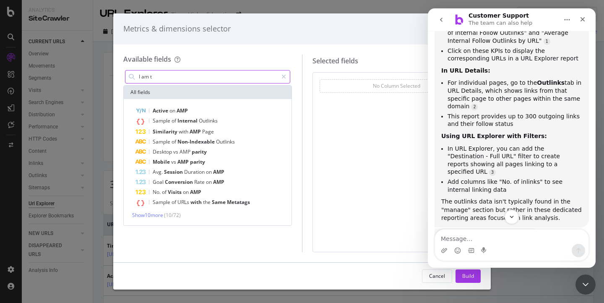
click at [445, 240] on textarea "Message…" at bounding box center [511, 236] width 153 height 14
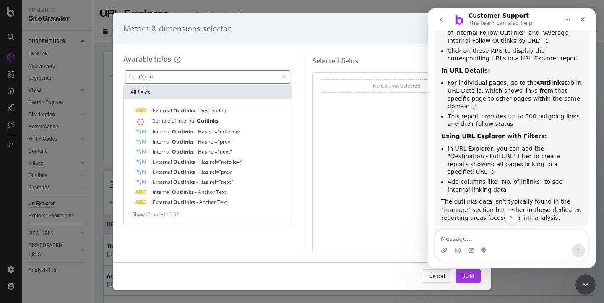
click at [453, 238] on textarea "Message…" at bounding box center [511, 236] width 153 height 14
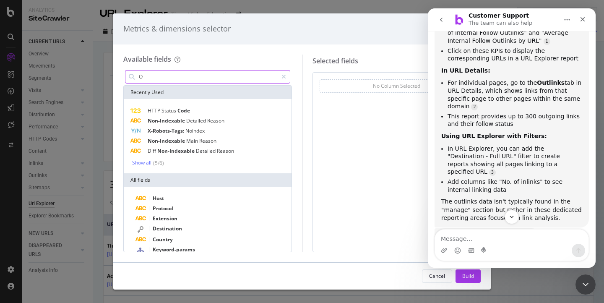
type input "O"
click at [451, 239] on textarea "Message…" at bounding box center [511, 236] width 153 height 14
click at [439, 272] on div "Cancel" at bounding box center [437, 275] width 16 height 7
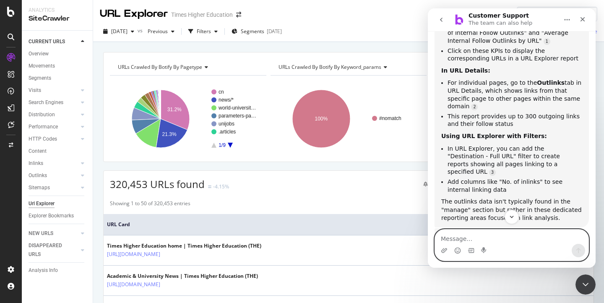
click at [453, 237] on textarea "Message…" at bounding box center [511, 236] width 153 height 14
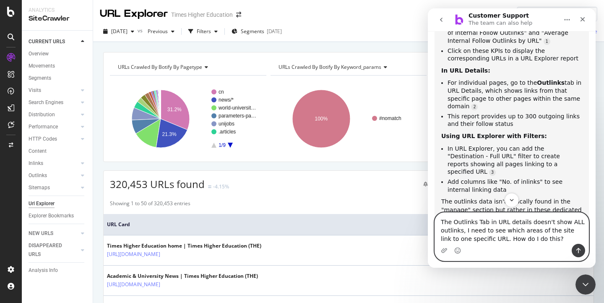
type textarea "The Outlinks Tab in URL details doesn't show ALL outlinks, I need to see which …"
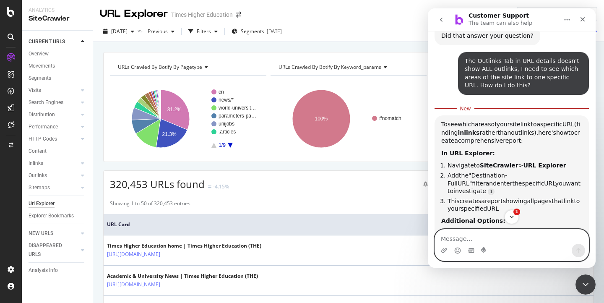
scroll to position [407, 0]
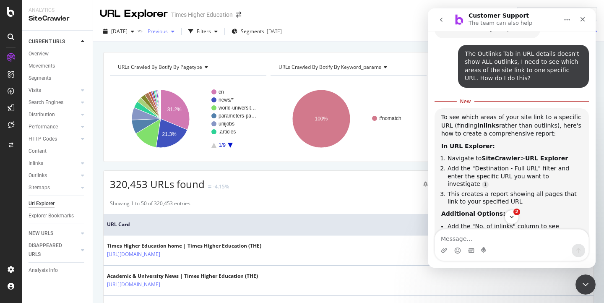
click at [168, 32] on span "Previous" at bounding box center [155, 31] width 23 height 7
click at [229, 19] on div "URL Explorer Times Higher Education" at bounding box center [175, 14] width 150 height 15
click at [211, 32] on div "Filters" at bounding box center [204, 31] width 14 height 7
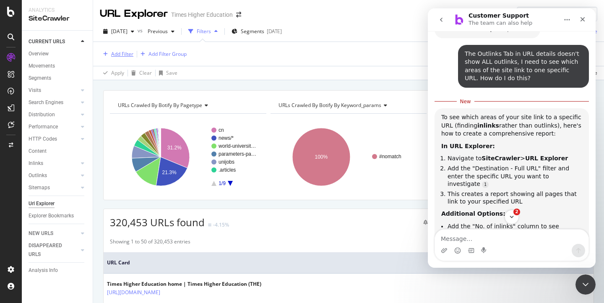
click at [120, 56] on div "Add Filter" at bounding box center [122, 53] width 22 height 7
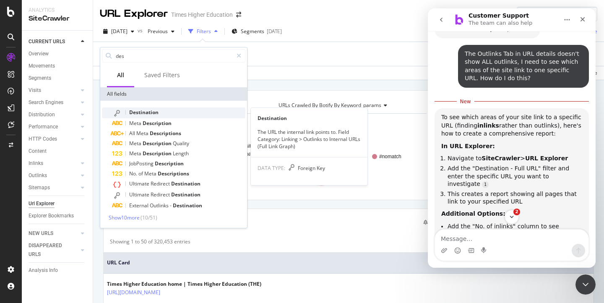
type input "des"
click at [138, 112] on span "Destination" at bounding box center [143, 112] width 29 height 7
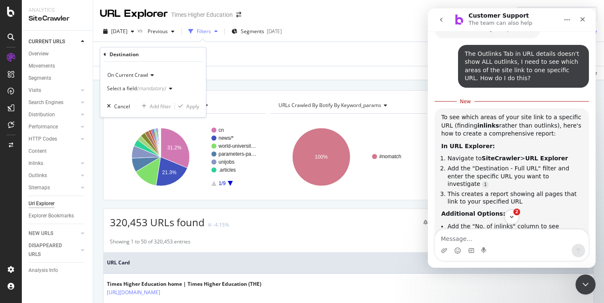
click at [128, 88] on div "Select a field (mandatory)" at bounding box center [136, 88] width 59 height 5
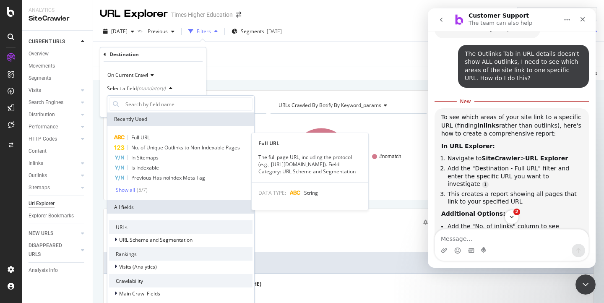
click at [140, 136] on span "Full URL" at bounding box center [140, 137] width 18 height 7
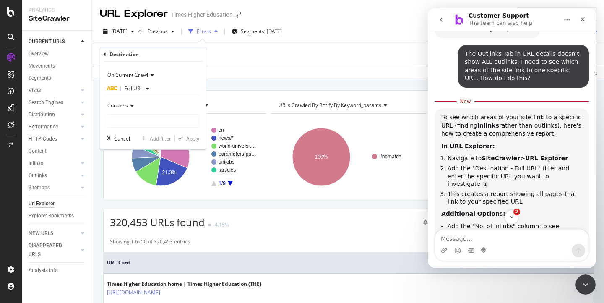
click at [127, 105] on span "Contains" at bounding box center [117, 105] width 21 height 7
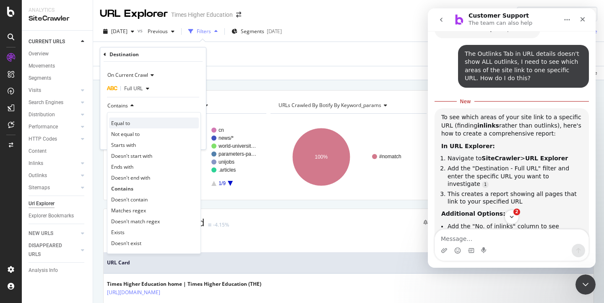
click at [125, 122] on span "Equal to" at bounding box center [120, 123] width 19 height 7
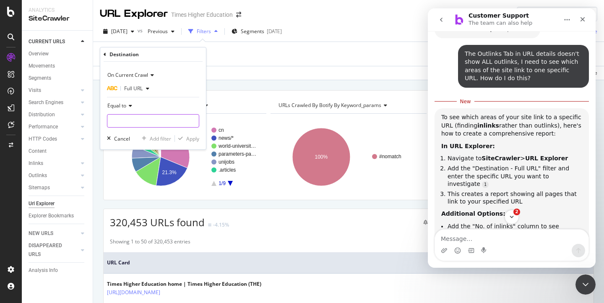
click at [124, 120] on input "text" at bounding box center [152, 120] width 91 height 13
paste input "[URL][DOMAIN_NAME]"
type input "[URL][DOMAIN_NAME]"
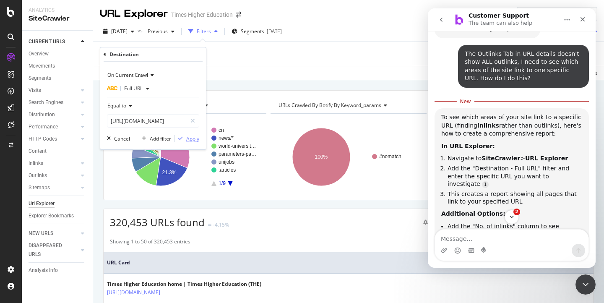
click at [194, 139] on div "Apply" at bounding box center [192, 138] width 13 height 7
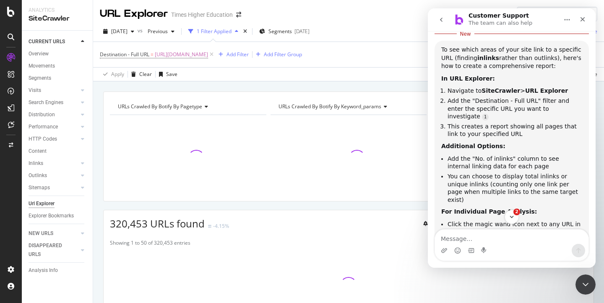
scroll to position [504, 0]
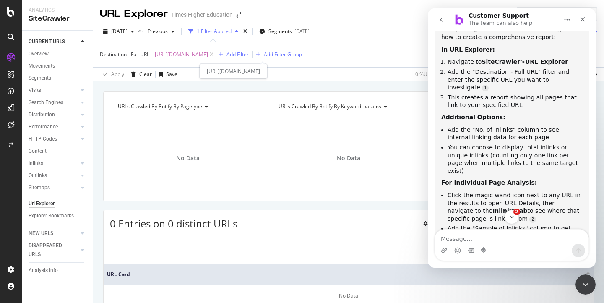
click at [208, 55] on span "[URL][DOMAIN_NAME]" at bounding box center [181, 55] width 53 height 12
click at [364, 30] on div "2025 Sep. 26th vs Previous 1 Filter Applied Segments 2025-09-17 Save" at bounding box center [348, 33] width 511 height 17
click at [488, 239] on textarea "Message…" at bounding box center [511, 236] width 153 height 14
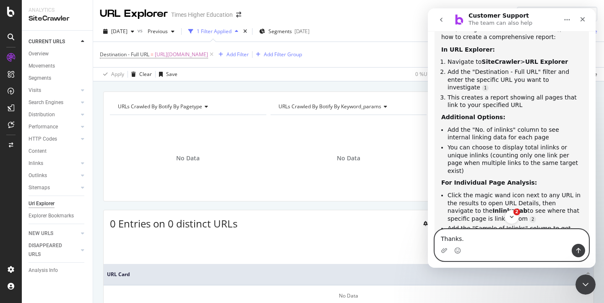
type textarea "Thanks."
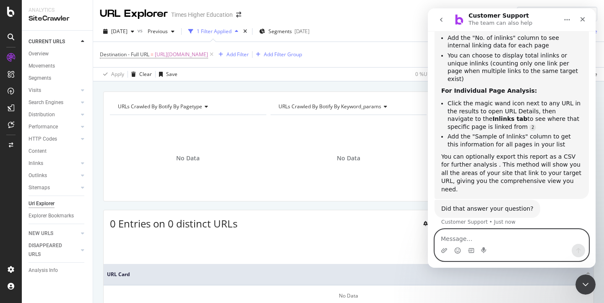
scroll to position [623, 0]
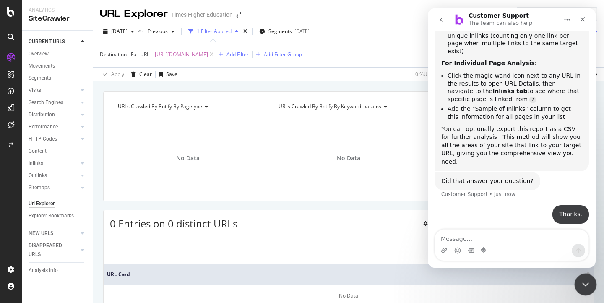
click at [587, 283] on icon "Close Intercom Messenger" at bounding box center [584, 283] width 10 height 10
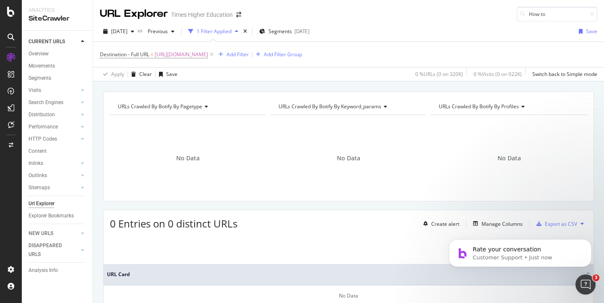
scroll to position [693, 0]
